Goal: Task Accomplishment & Management: Use online tool/utility

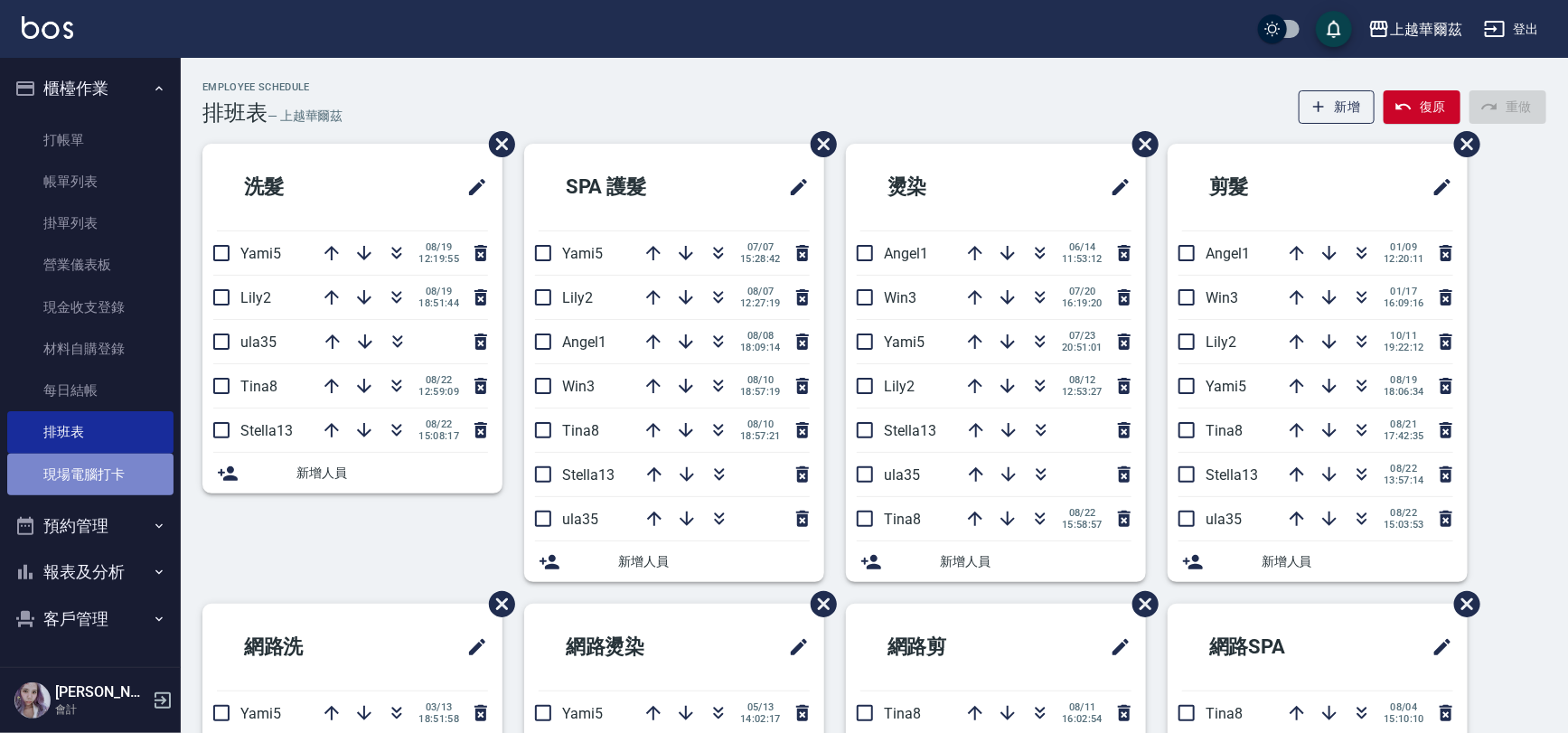
drag, startPoint x: 106, startPoint y: 487, endPoint x: 127, endPoint y: 493, distance: 21.8
click at [103, 487] on link "現場電腦打卡" at bounding box center [90, 475] width 166 height 41
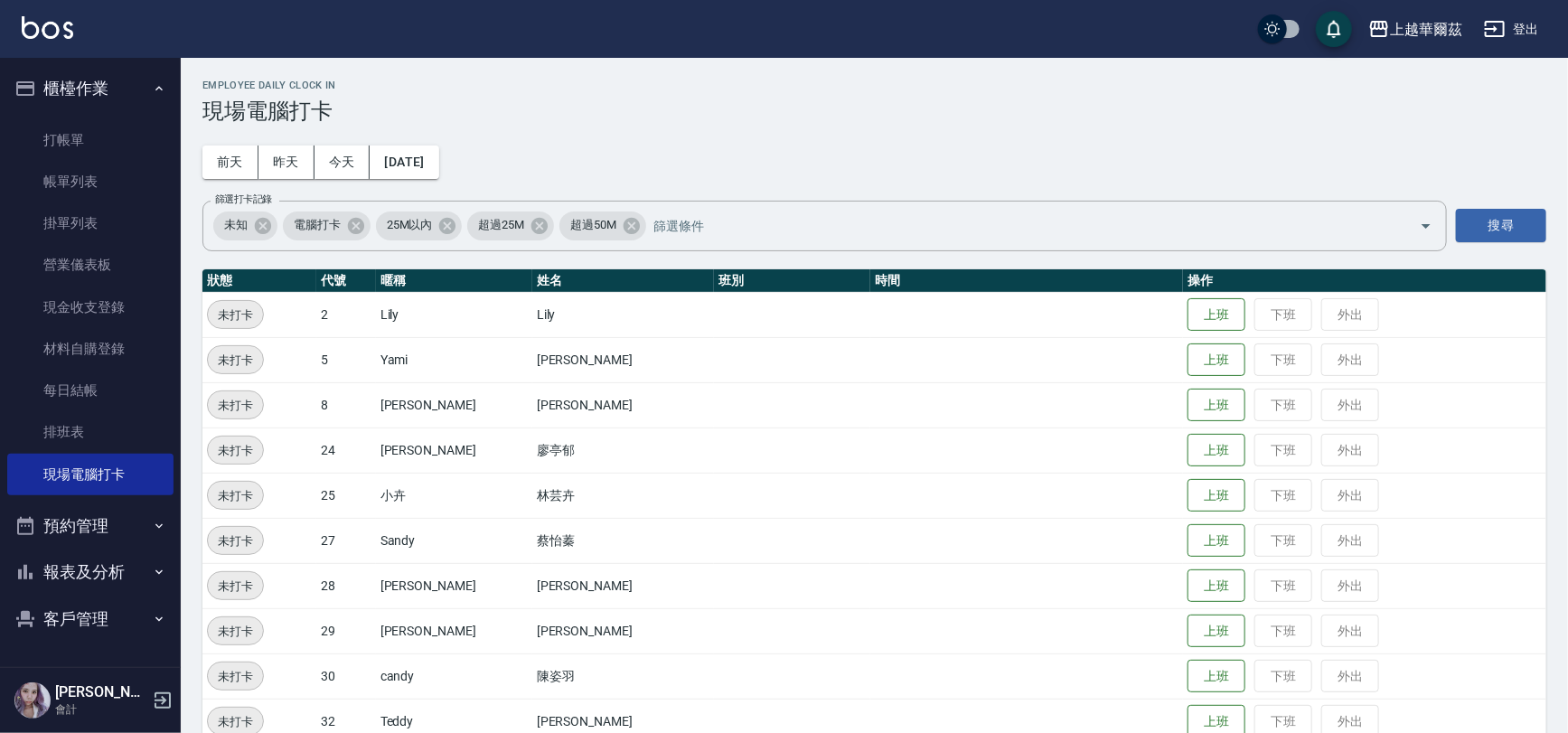
click at [590, 462] on td "廖亭郁" at bounding box center [623, 450] width 182 height 45
click at [714, 444] on td at bounding box center [792, 450] width 156 height 45
drag, startPoint x: 1564, startPoint y: 324, endPoint x: 1577, endPoint y: 337, distance: 18.4
click at [1567, 338] on html "上越華爾茲 登出 櫃檯作業 打帳單 帳單列表 掛單列表 營業儀表板 現金收支登錄 材料自購登錄 每日結帳 排班表 現場電腦打卡 預約管理 預約管理 單日預約紀…" at bounding box center [784, 451] width 1568 height 903
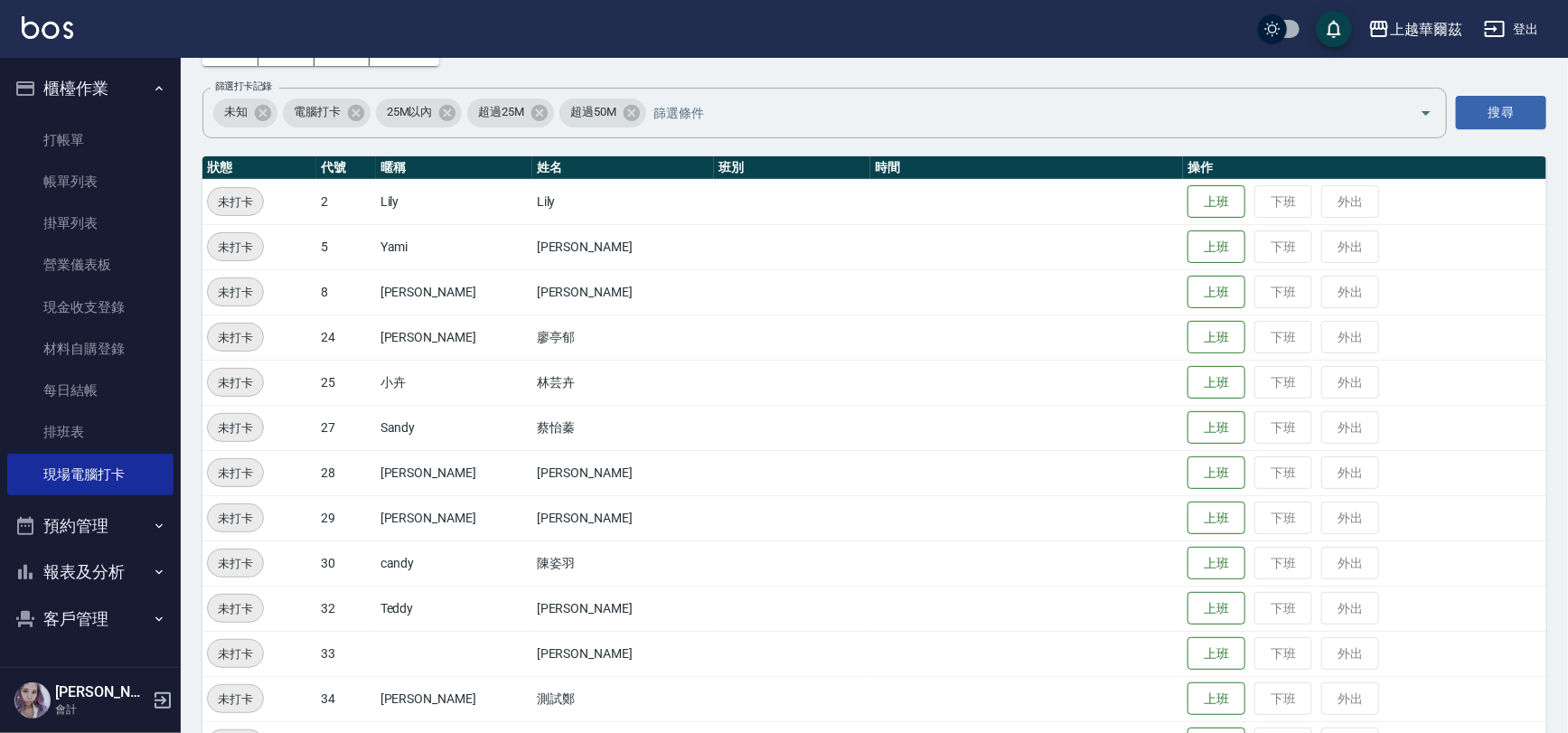
scroll to position [163, 0]
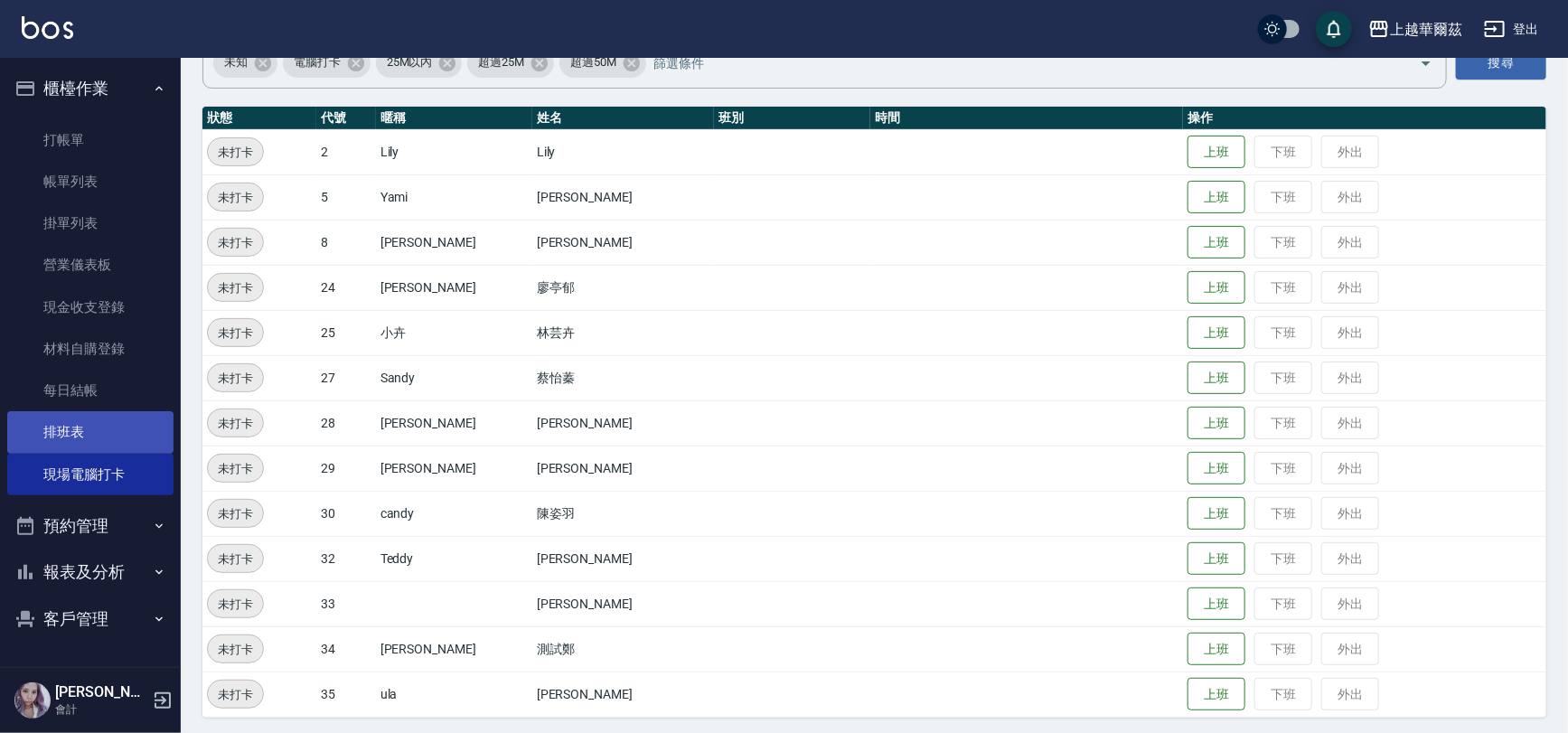
click at [104, 420] on link "排班表" at bounding box center [90, 433] width 166 height 41
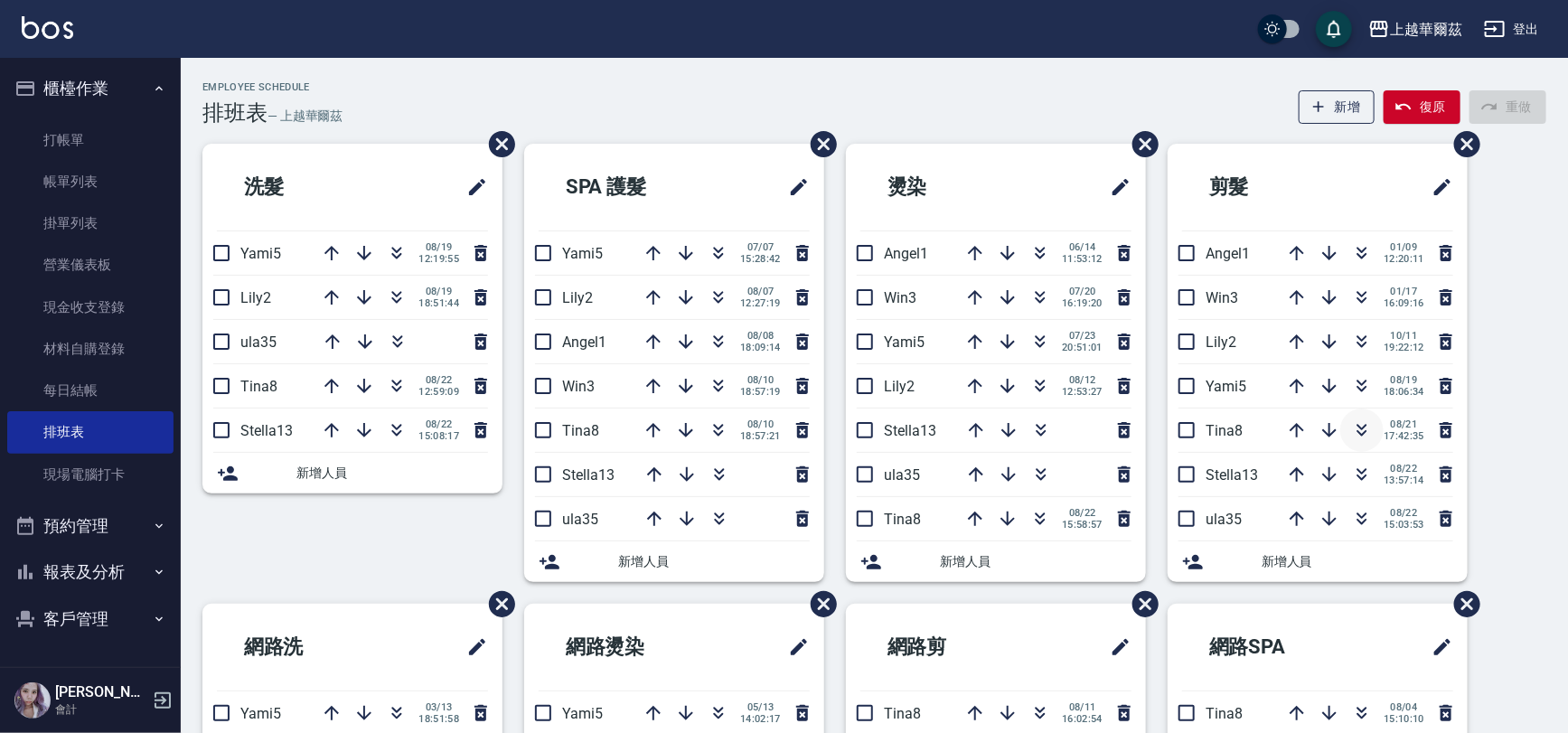
click at [1369, 439] on icon "button" at bounding box center [1363, 431] width 22 height 22
click at [974, 523] on icon "button" at bounding box center [975, 519] width 15 height 15
click at [973, 519] on icon "button" at bounding box center [976, 519] width 22 height 22
click at [969, 474] on icon "button" at bounding box center [976, 475] width 22 height 22
click at [977, 470] on icon "button" at bounding box center [975, 474] width 15 height 15
